Goal: Transaction & Acquisition: Purchase product/service

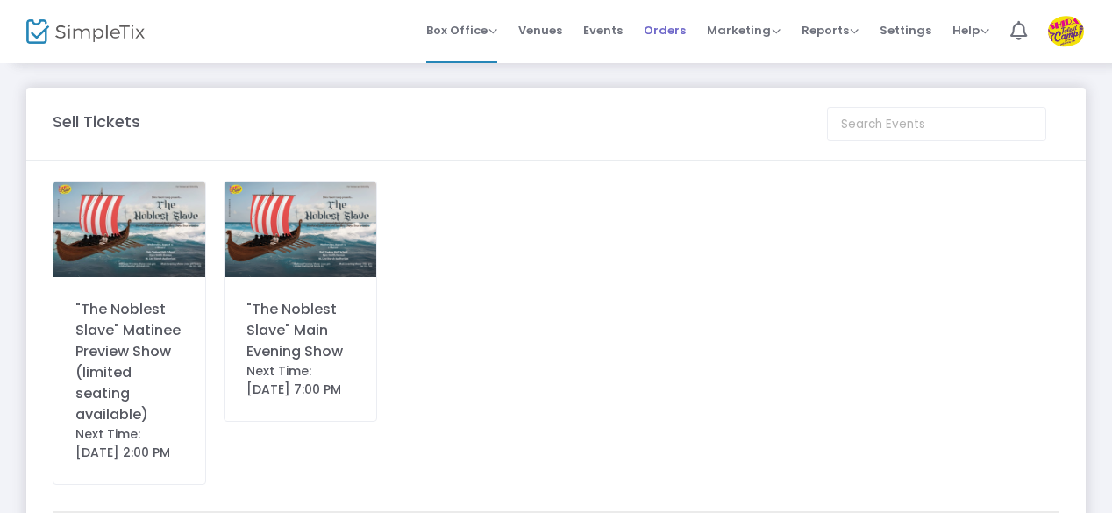
click at [664, 34] on span "Orders" at bounding box center [665, 30] width 42 height 45
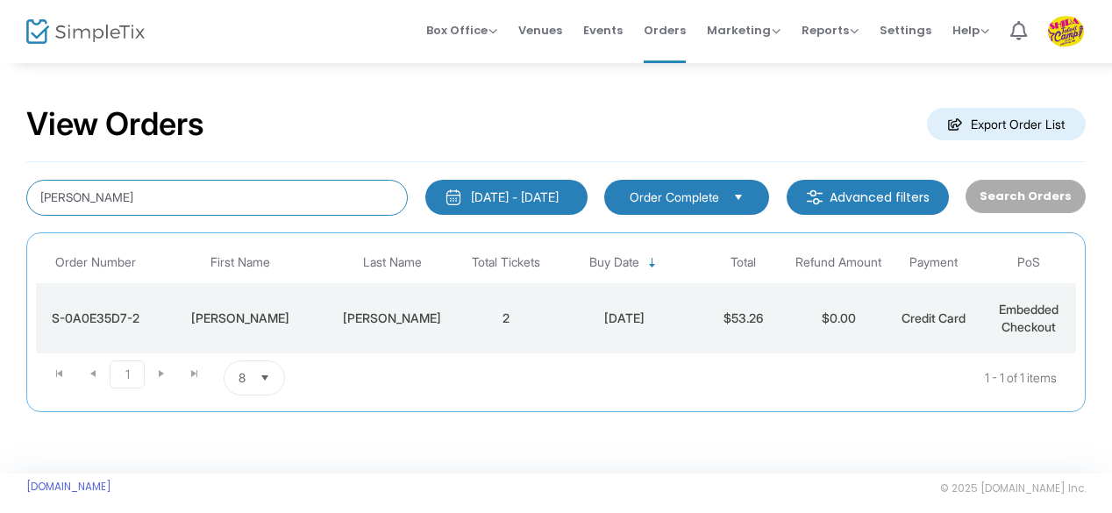
click at [102, 201] on input "[PERSON_NAME]" at bounding box center [217, 198] width 382 height 36
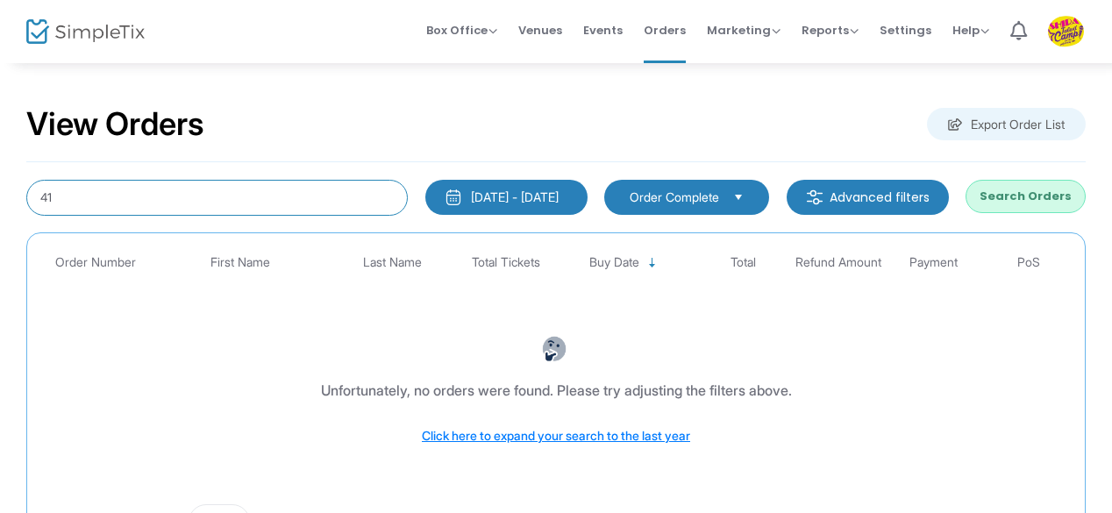
type input "4"
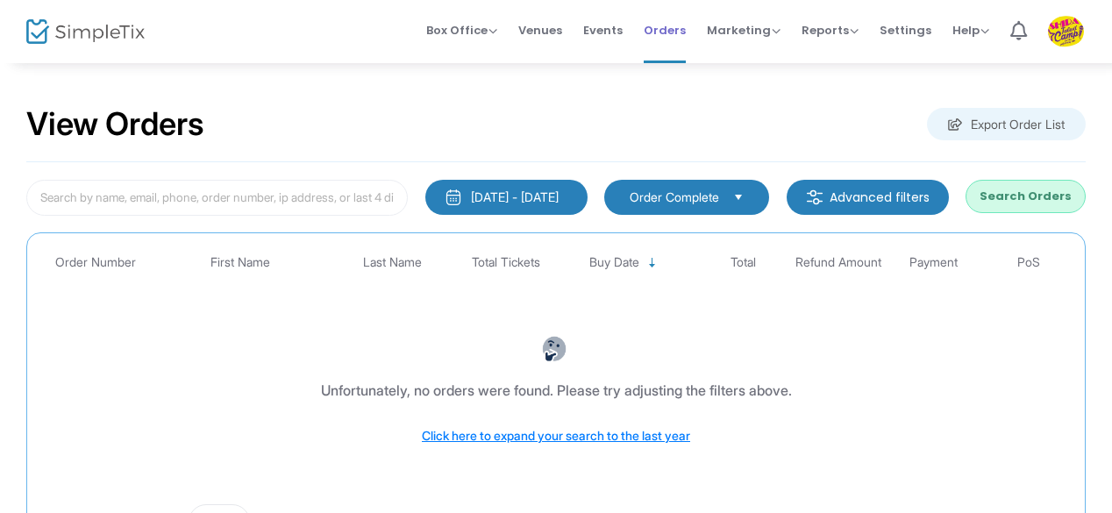
click at [671, 39] on span "Orders" at bounding box center [665, 30] width 42 height 45
click at [1011, 206] on button "Search Orders" at bounding box center [1026, 196] width 120 height 33
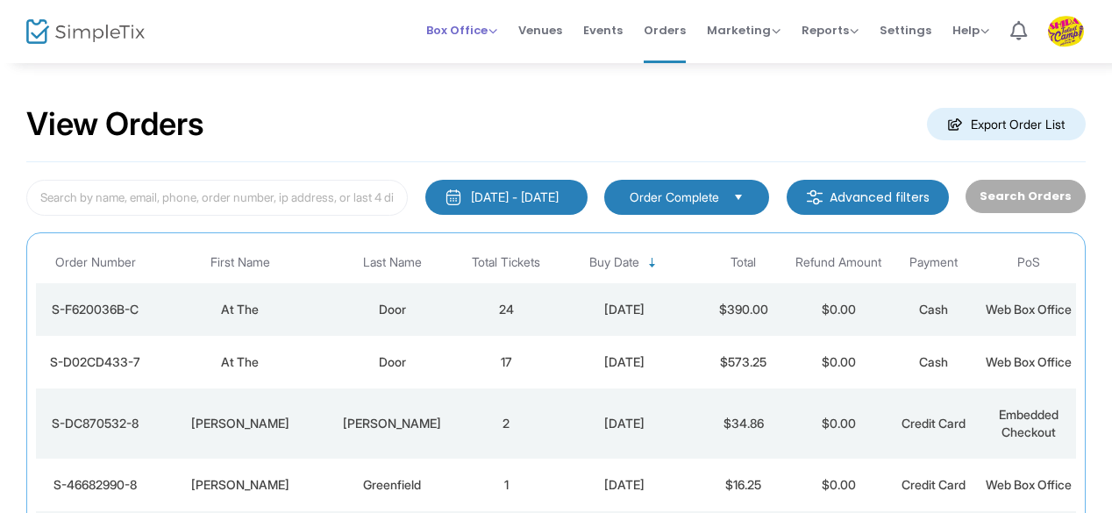
click at [486, 36] on span "Box Office" at bounding box center [461, 30] width 71 height 17
click at [508, 60] on li "Sell Tickets" at bounding box center [488, 58] width 125 height 34
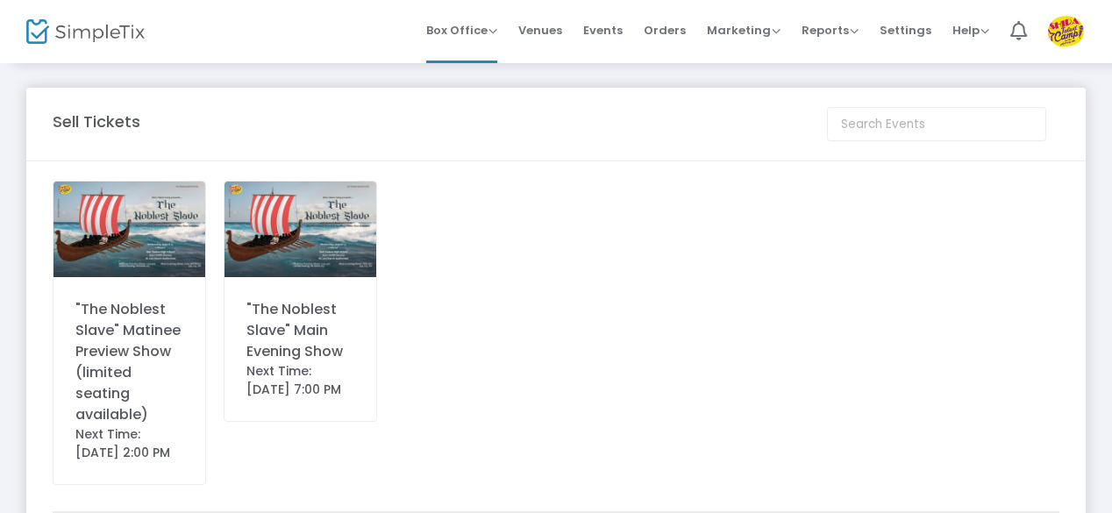
click at [137, 345] on div ""The Noblest Slave" Matinee Preview Show (limited seating available)" at bounding box center [129, 362] width 108 height 126
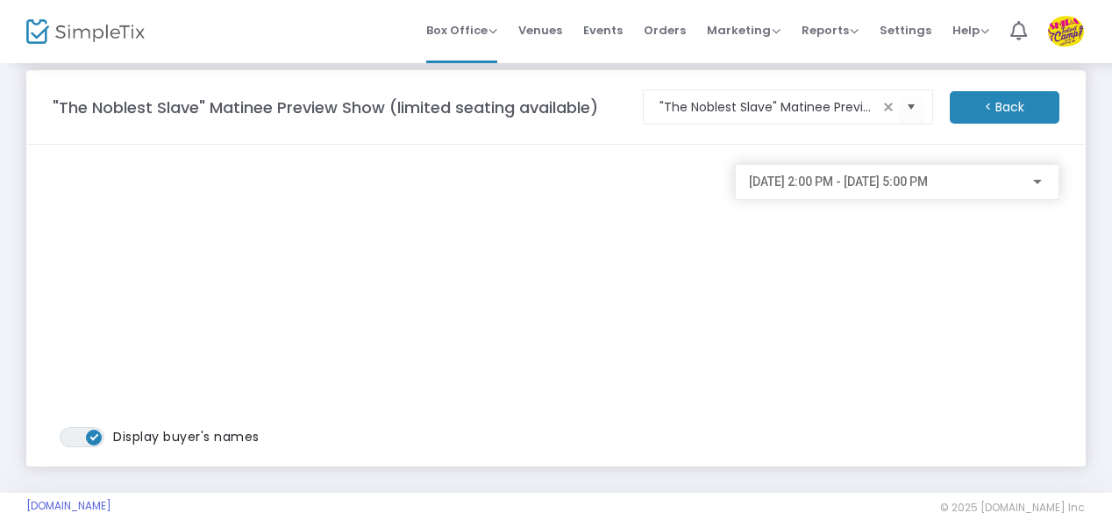
scroll to position [49, 0]
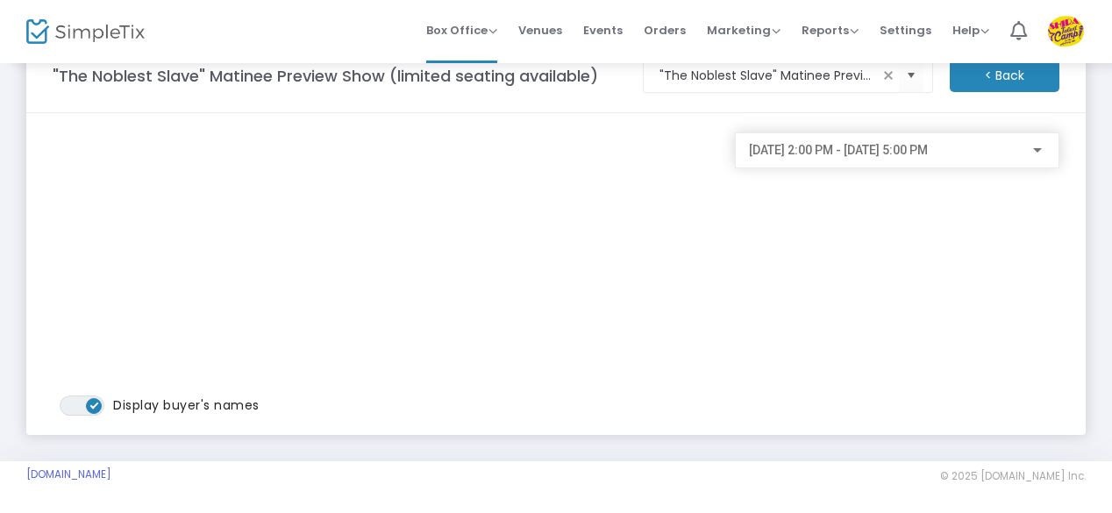
click at [81, 401] on span "ON OFF" at bounding box center [82, 406] width 45 height 20
click at [97, 406] on span "ON OFF" at bounding box center [82, 406] width 45 height 20
